Goal: Navigation & Orientation: Find specific page/section

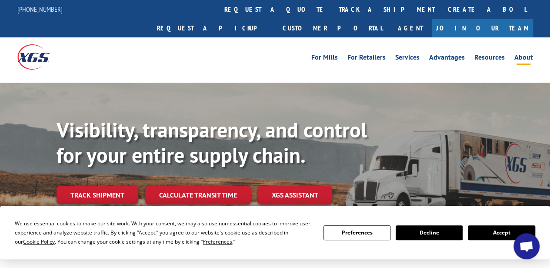
click at [521, 54] on link "About" at bounding box center [524, 59] width 19 height 10
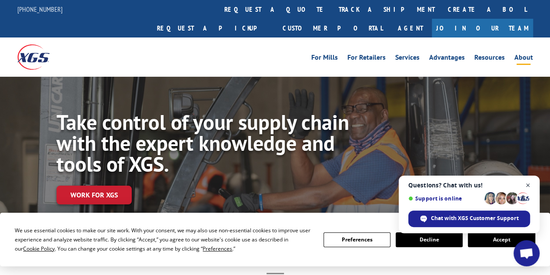
click at [531, 184] on span "Open chat" at bounding box center [528, 185] width 11 height 11
